Goal: Obtain resource: Download file/media

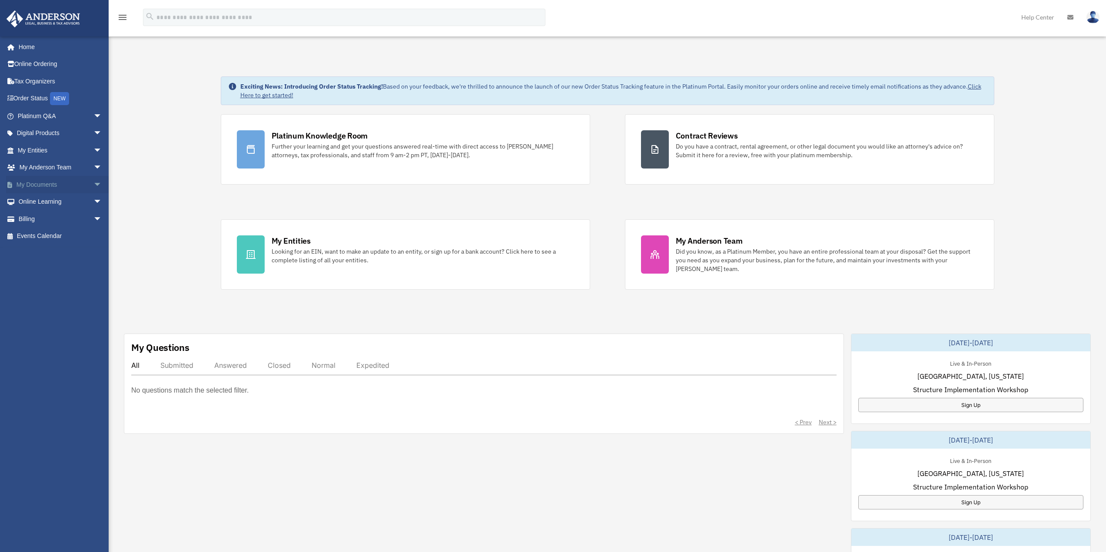
click at [35, 182] on link "My Documents arrow_drop_down" at bounding box center [60, 184] width 109 height 17
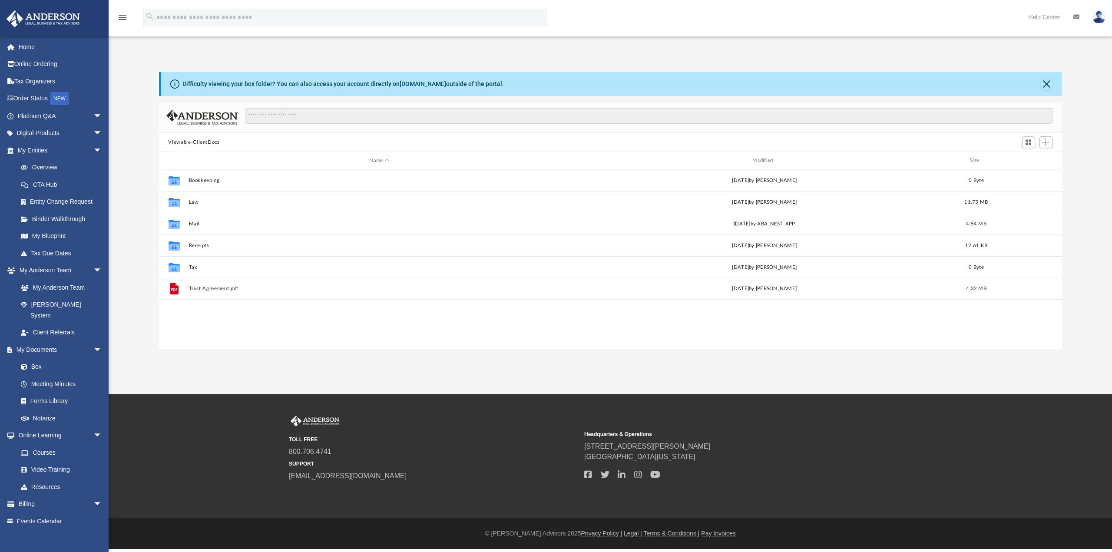
scroll to position [191, 897]
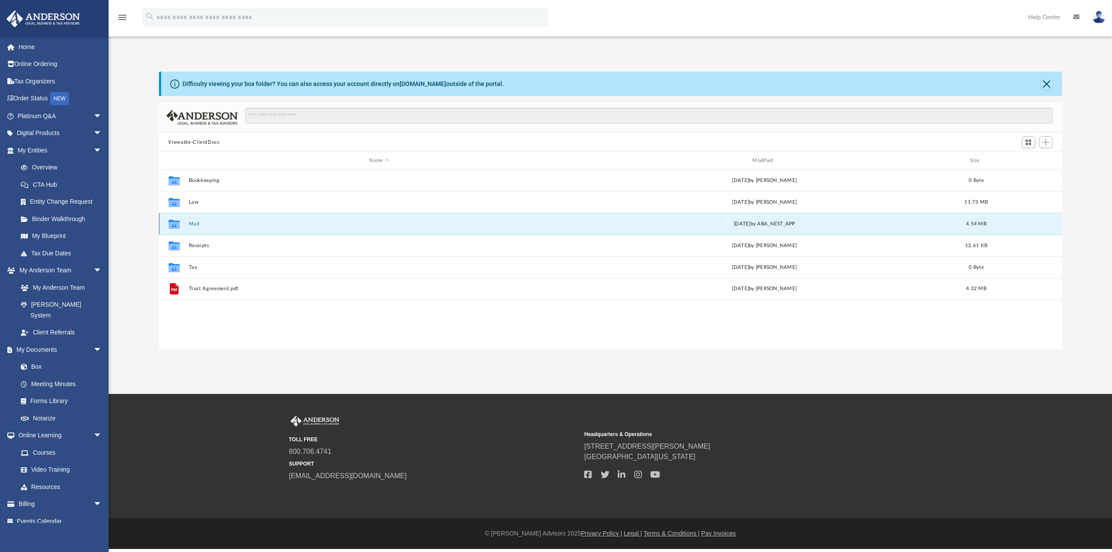
click at [194, 222] on button "Mail" at bounding box center [379, 224] width 381 height 6
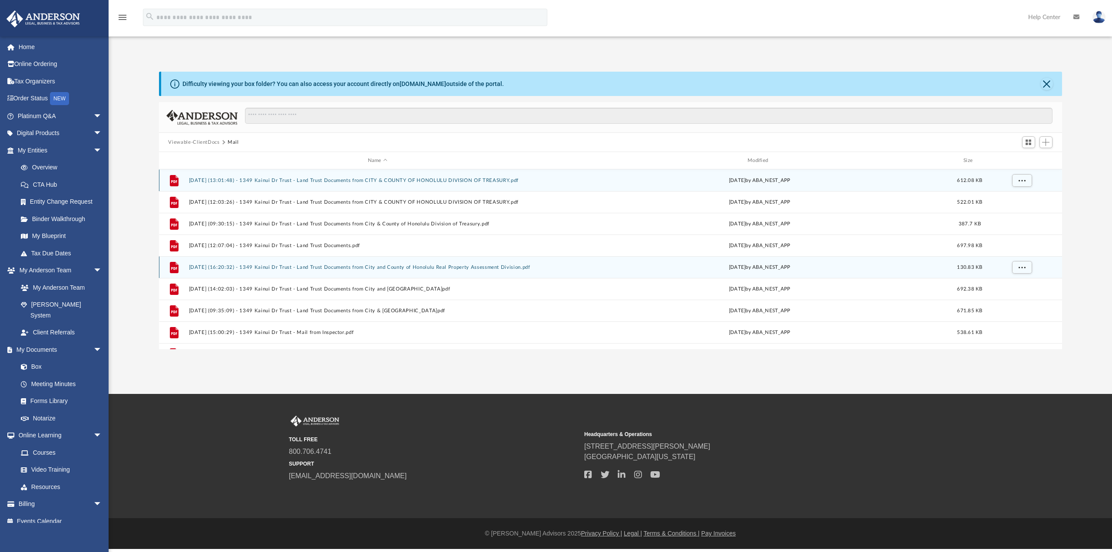
scroll to position [16, 0]
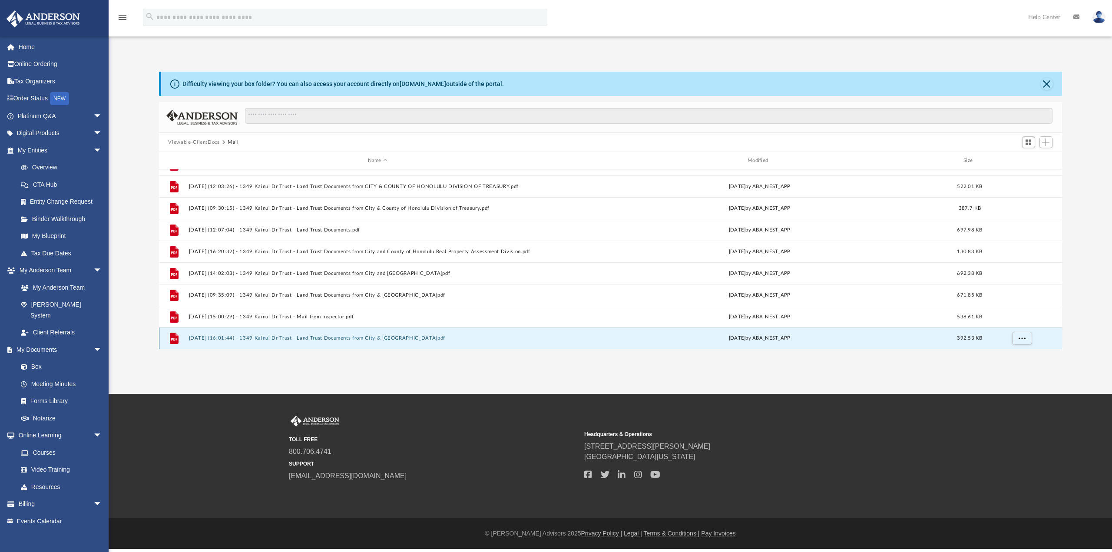
click at [226, 338] on button "[DATE] (16:01:44) - 1349 Kainui Dr Trust - Land Trust Documents from City & [GE…" at bounding box center [378, 338] width 378 height 6
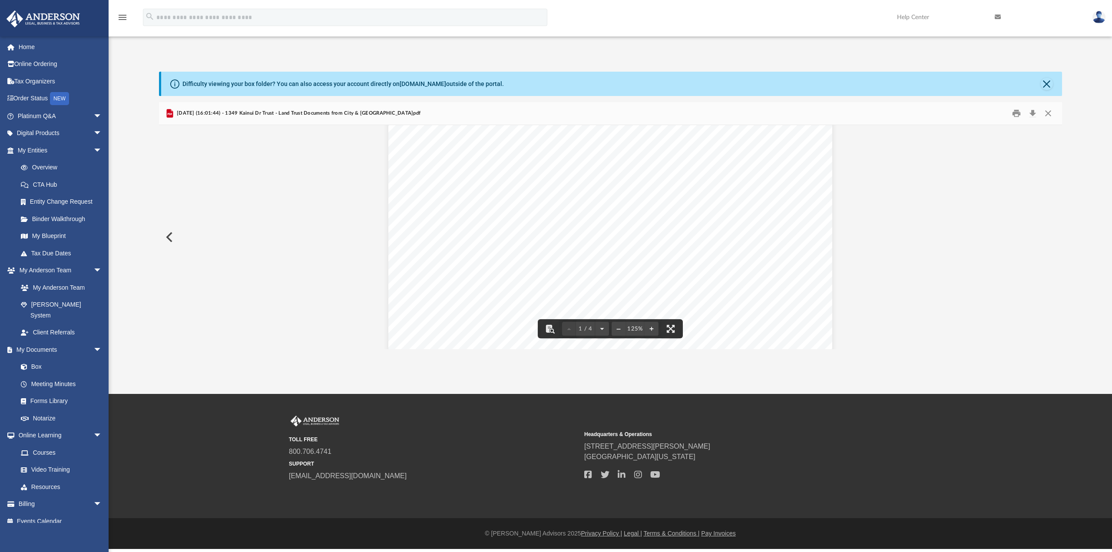
scroll to position [130, 0]
click at [1017, 114] on button "Print" at bounding box center [1016, 113] width 17 height 13
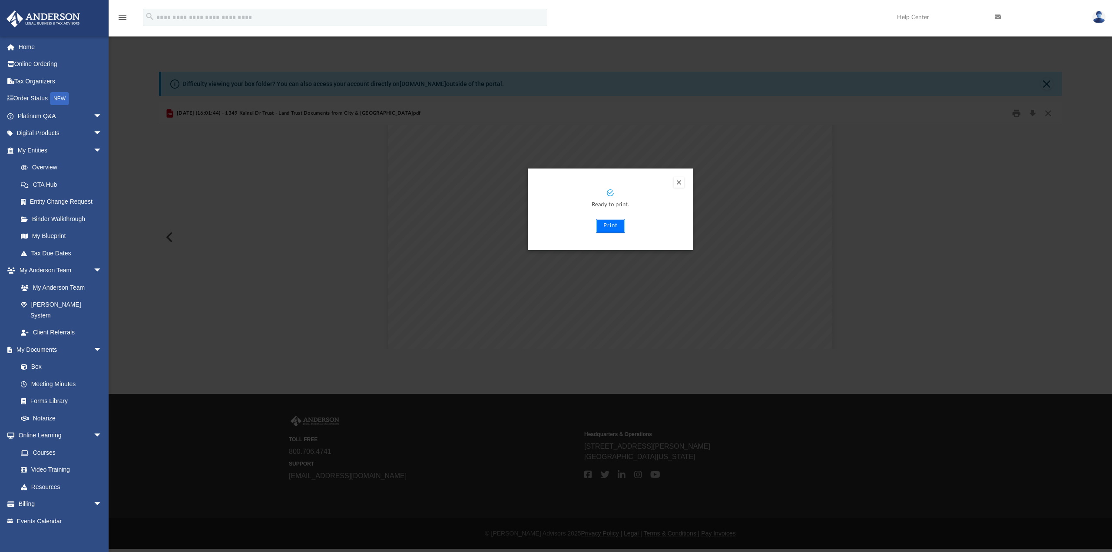
click at [602, 223] on button "Print" at bounding box center [610, 226] width 29 height 14
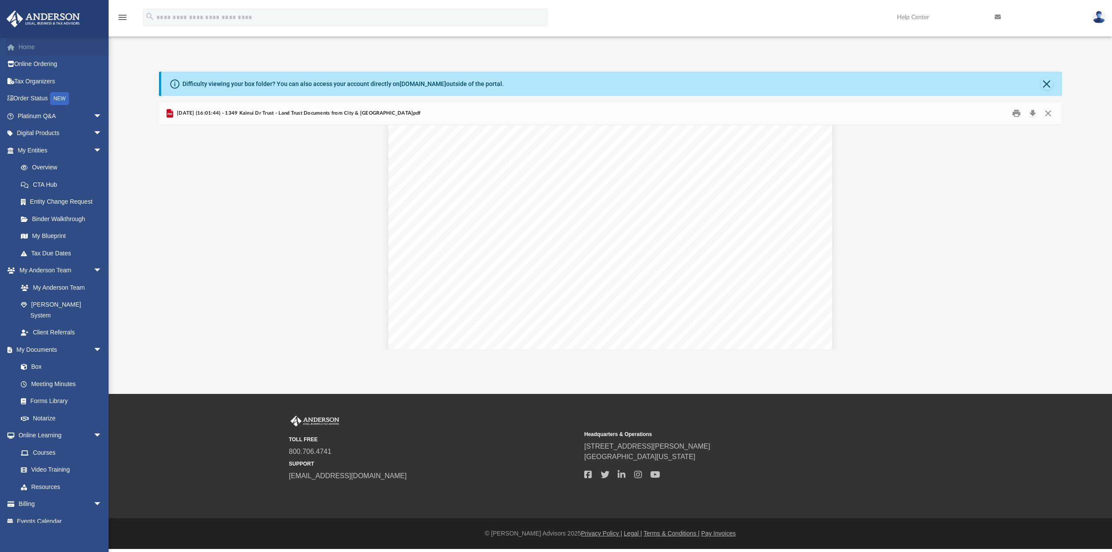
click at [38, 49] on link "Home" at bounding box center [60, 46] width 109 height 17
